Goal: Task Accomplishment & Management: Use online tool/utility

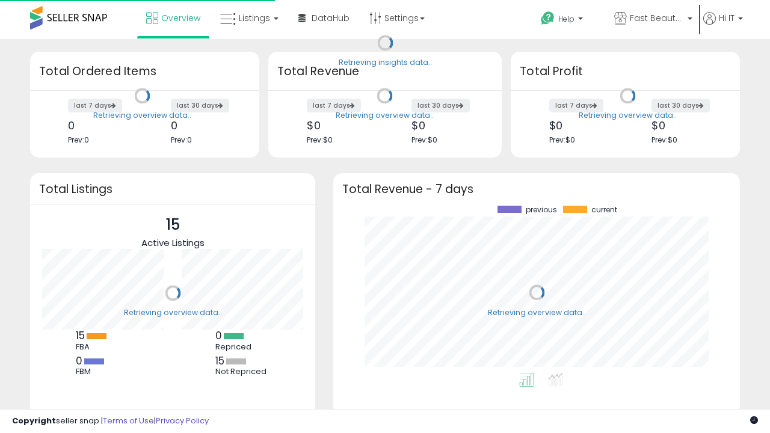
scroll to position [167, 383]
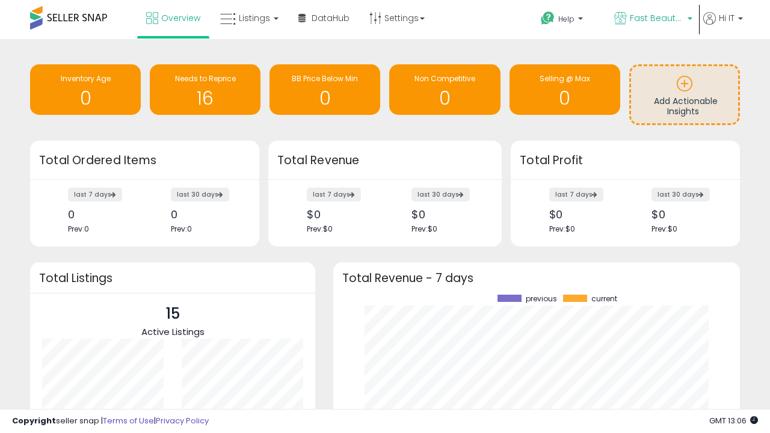
click at [652, 19] on span "Fast Beauty ([GEOGRAPHIC_DATA])" at bounding box center [657, 18] width 54 height 12
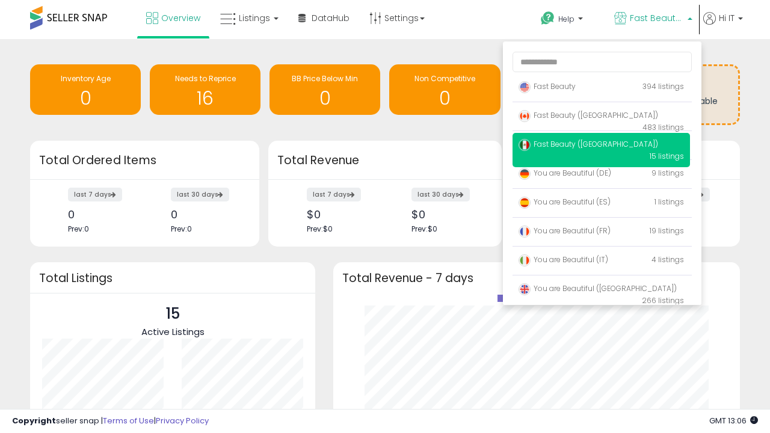
click at [601, 117] on span "Fast Beauty ([GEOGRAPHIC_DATA])" at bounding box center [589, 115] width 140 height 10
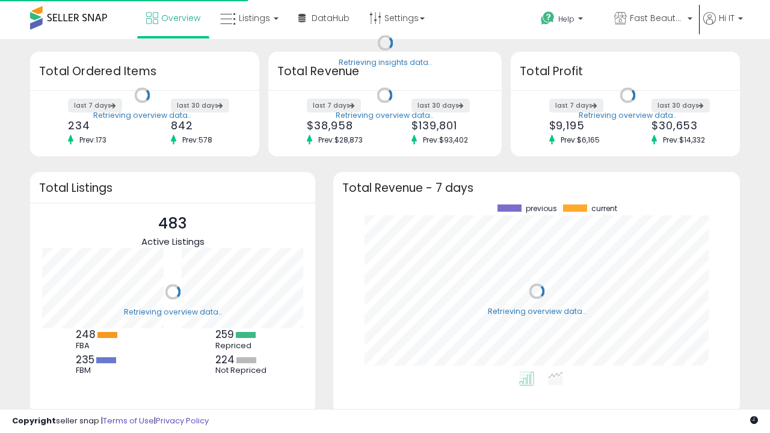
scroll to position [167, 383]
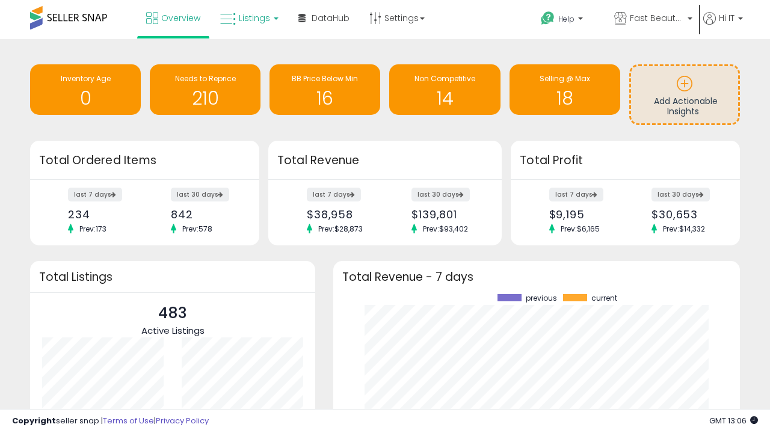
click at [248, 18] on span "Listings" at bounding box center [254, 18] width 31 height 12
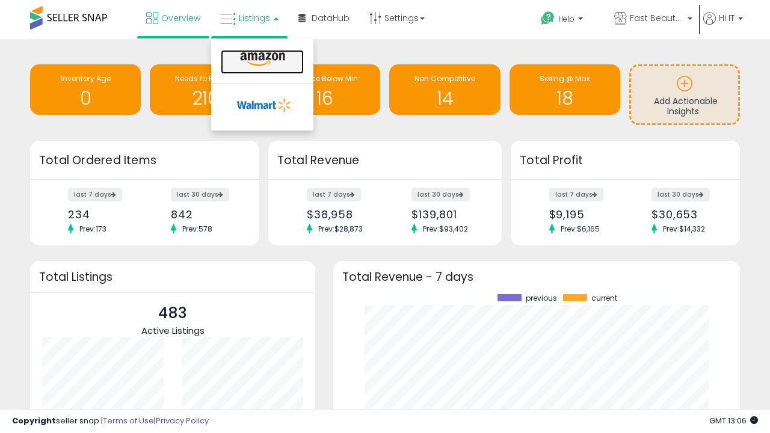
click at [261, 60] on icon at bounding box center [262, 60] width 52 height 16
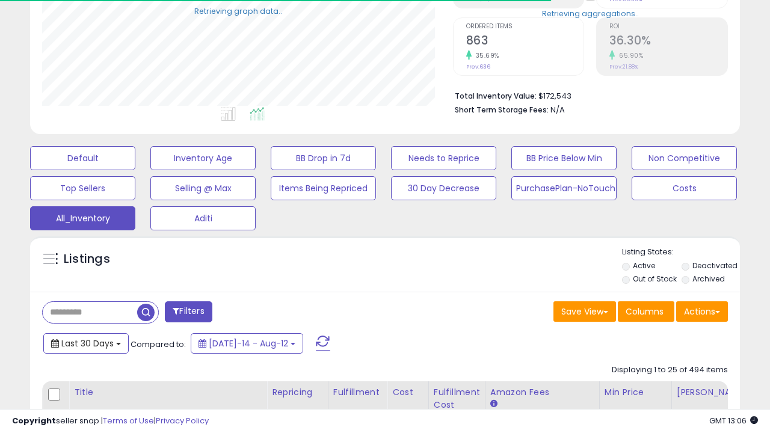
click at [85, 342] on span "Last 30 Days" at bounding box center [87, 343] width 52 height 12
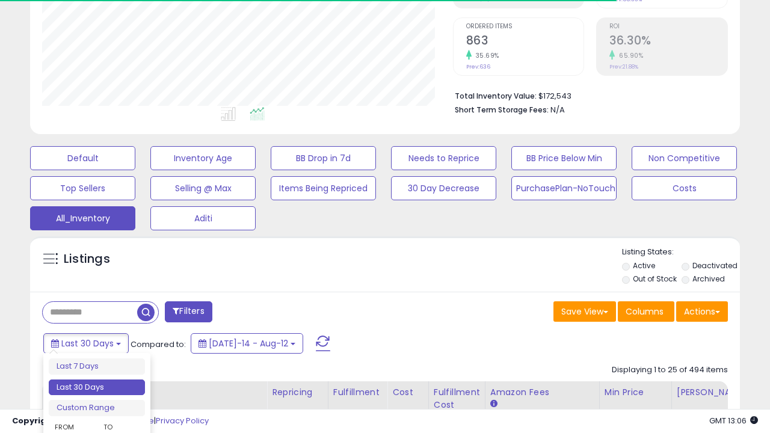
click at [97, 387] on li "Last 30 Days" at bounding box center [97, 388] width 96 height 16
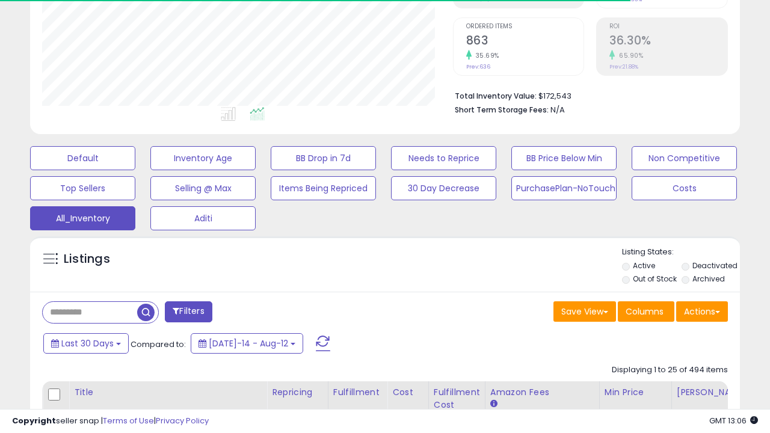
scroll to position [247, 410]
click at [702, 310] on button "Actions" at bounding box center [702, 311] width 52 height 20
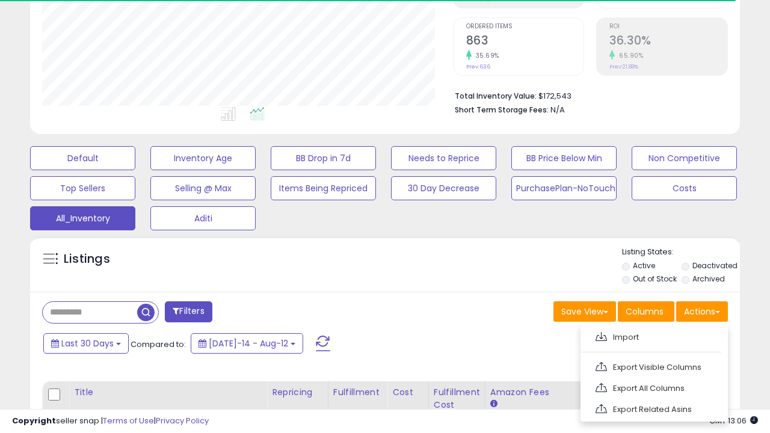
click at [653, 387] on link "Export All Columns" at bounding box center [653, 388] width 132 height 19
